Goal: Download file/media

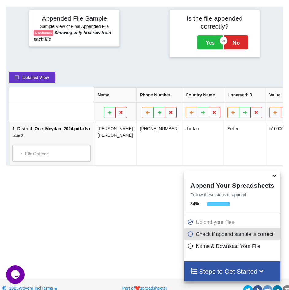
scroll to position [307, 0]
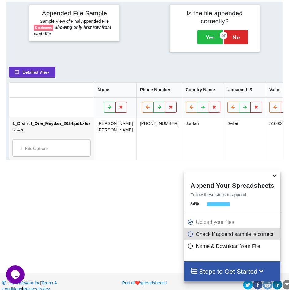
click at [275, 177] on icon at bounding box center [275, 175] width 6 height 6
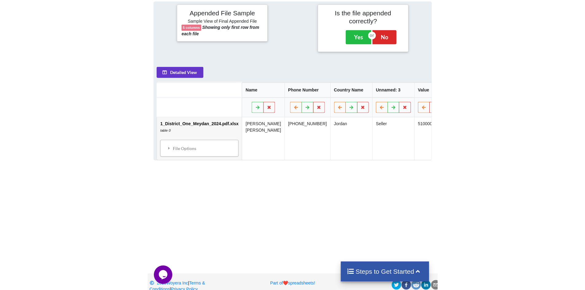
scroll to position [294, 0]
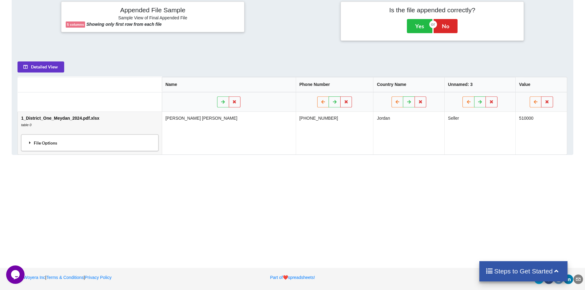
click at [49, 144] on div "File Options" at bounding box center [90, 142] width 134 height 13
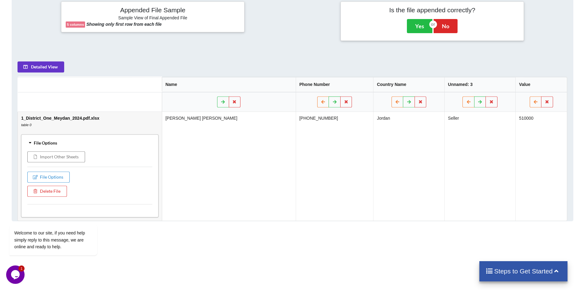
click at [209, 198] on td "[PERSON_NAME] [PERSON_NAME]" at bounding box center [229, 166] width 134 height 109
click at [36, 142] on div "File Options" at bounding box center [90, 142] width 134 height 13
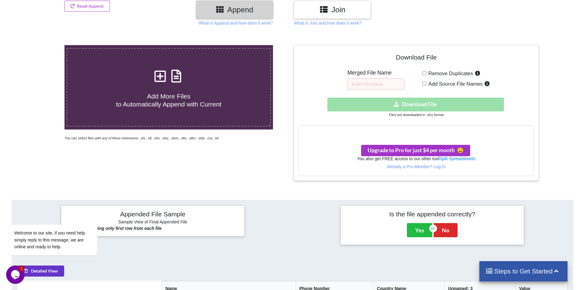
scroll to position [80, 0]
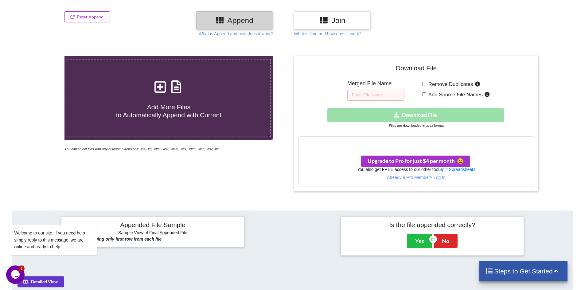
click at [434, 115] on div "Download hidden Download File" at bounding box center [415, 115] width 235 height 14
click at [431, 115] on div "Download hidden Download File" at bounding box center [415, 115] width 235 height 14
click at [400, 118] on div "Download hidden Download File" at bounding box center [415, 115] width 235 height 14
click at [402, 143] on h3 "Your files are more than 1 MB" at bounding box center [416, 143] width 235 height 7
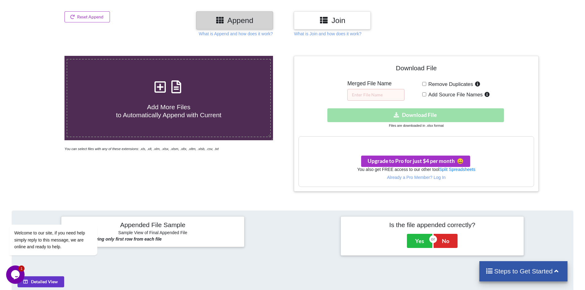
click at [283, 171] on div "Add More Files to Automatically Append with Current You can select files with a…" at bounding box center [168, 123] width 247 height 135
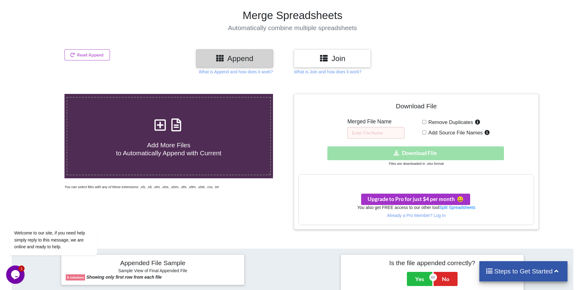
scroll to position [0, 0]
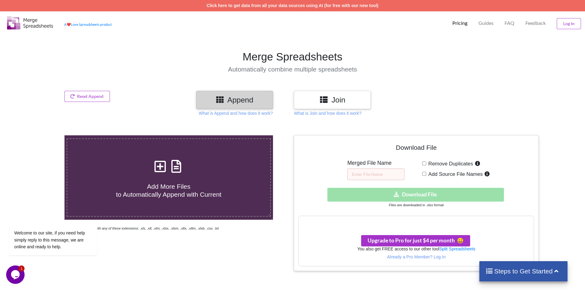
click at [423, 194] on div "Download hidden Download File" at bounding box center [415, 195] width 235 height 14
